Goal: Find specific page/section: Find specific page/section

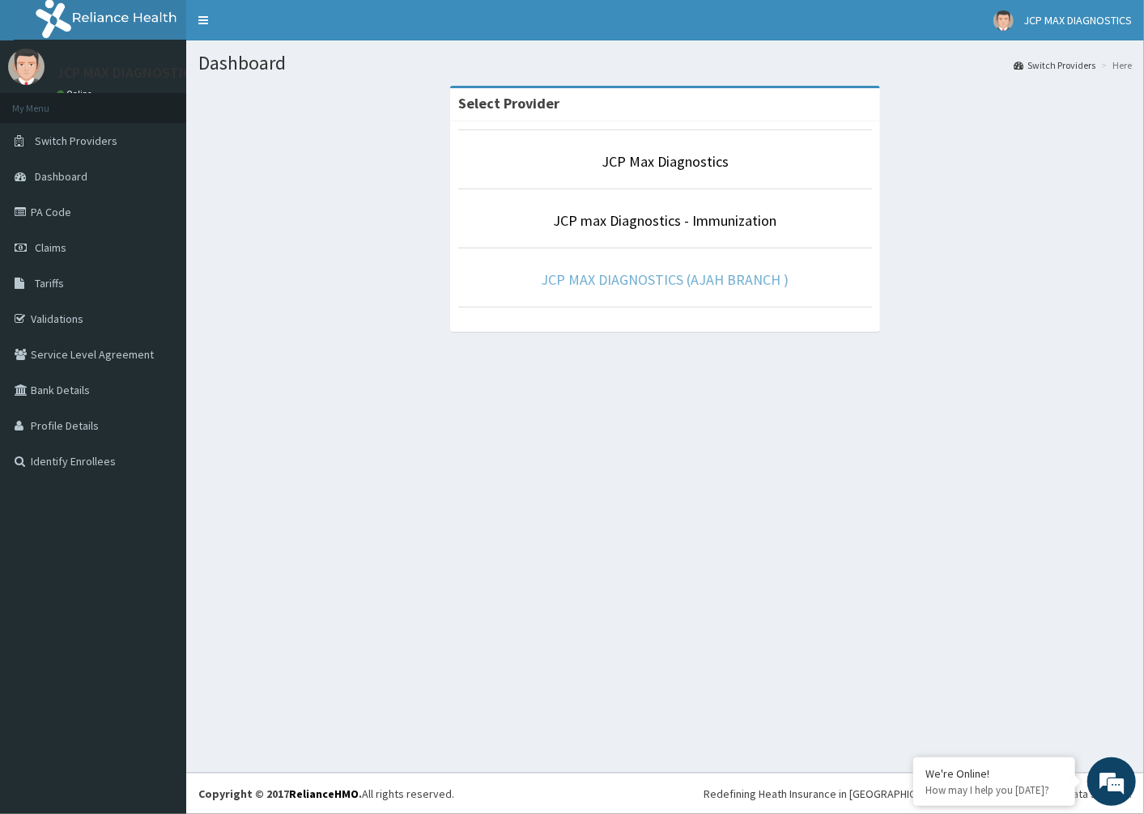
click at [669, 287] on link "JCP MAX DIAGNOSTICS (AJAH BRANCH )" at bounding box center [666, 279] width 248 height 19
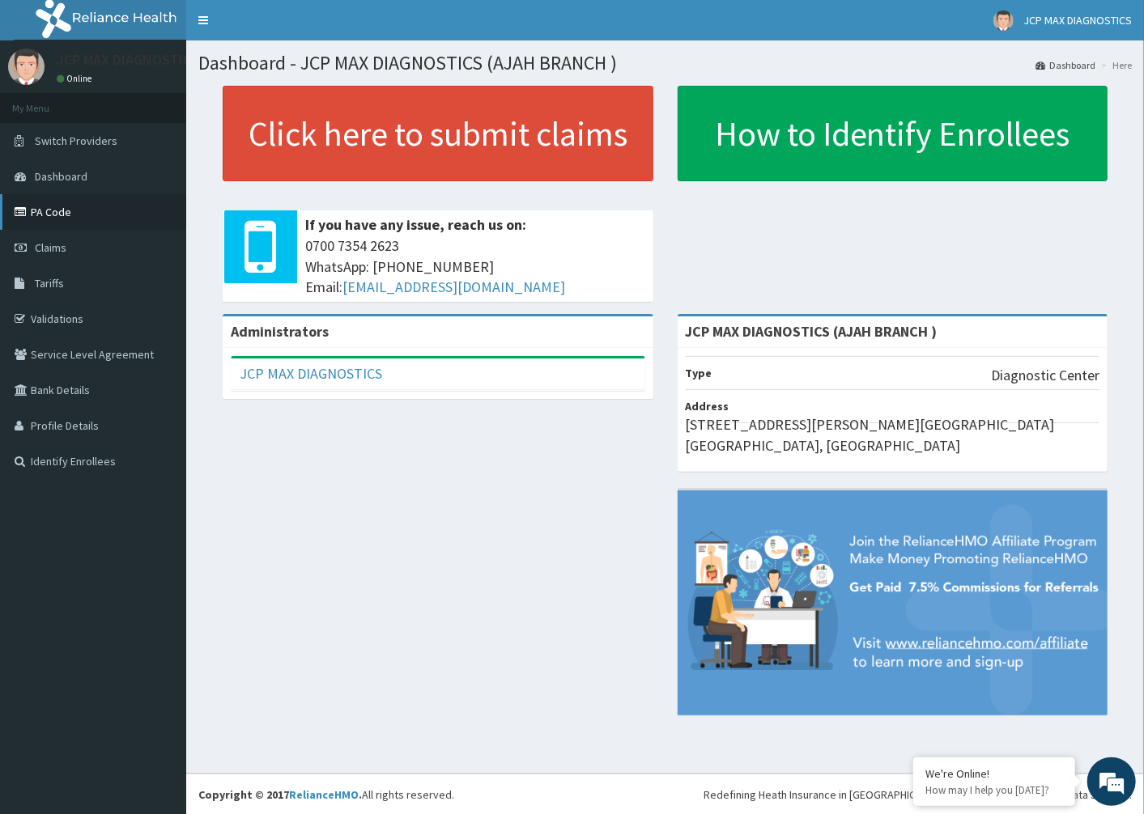
click at [38, 206] on link "PA Code" at bounding box center [93, 212] width 186 height 36
